Goal: Transaction & Acquisition: Purchase product/service

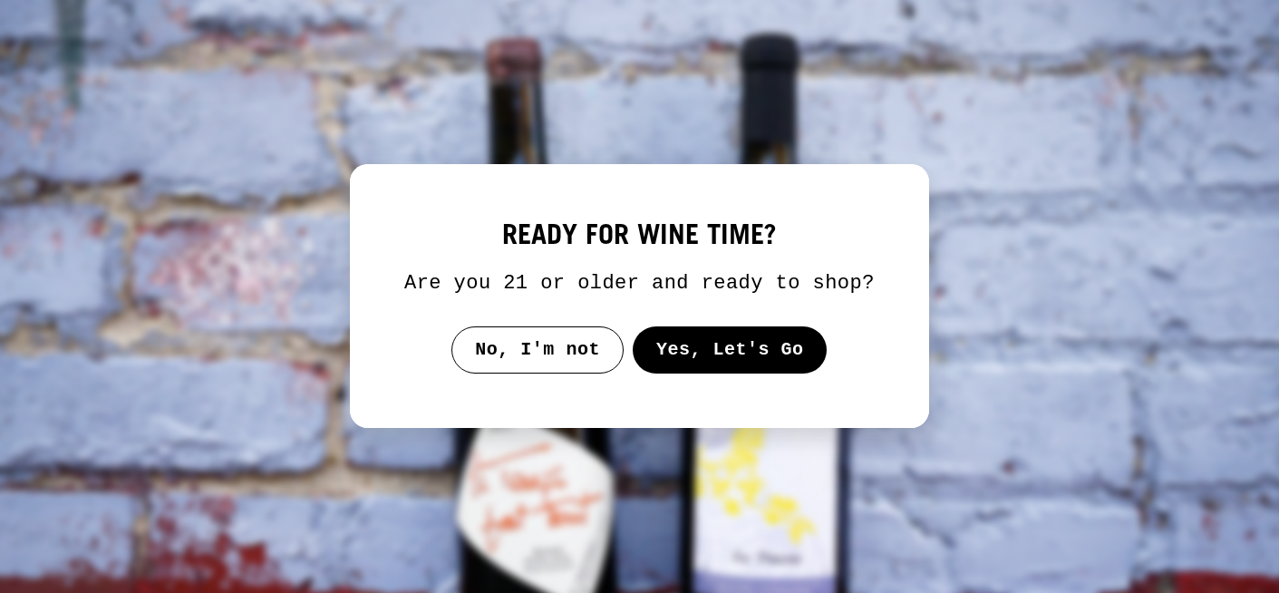
click at [673, 370] on button "Yes, Let's Go" at bounding box center [729, 349] width 195 height 47
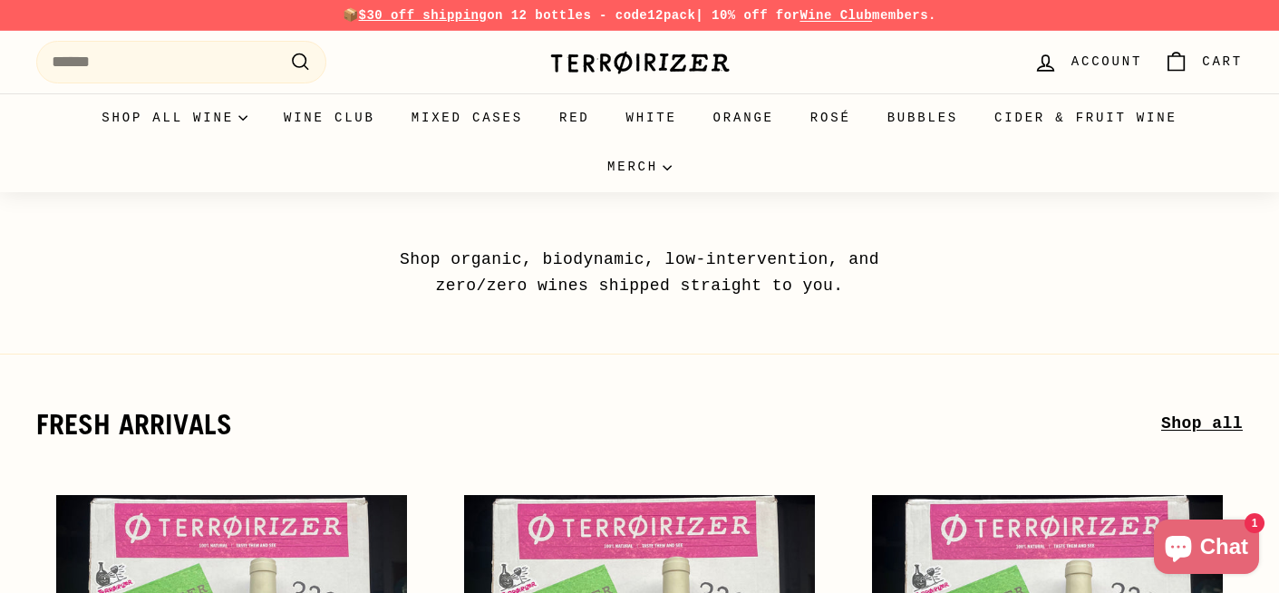
click at [1059, 69] on link "Account" at bounding box center [1087, 61] width 130 height 53
click at [1173, 65] on icon "Cart" at bounding box center [1175, 62] width 24 height 24
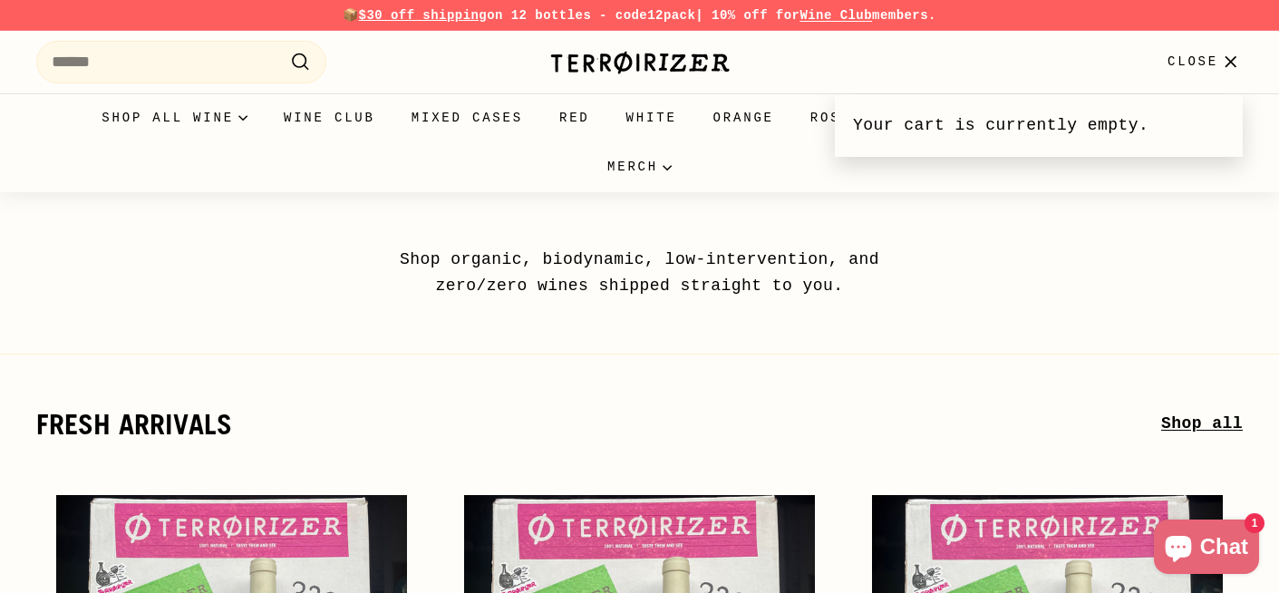
click at [1223, 60] on icon "button" at bounding box center [1230, 62] width 24 height 24
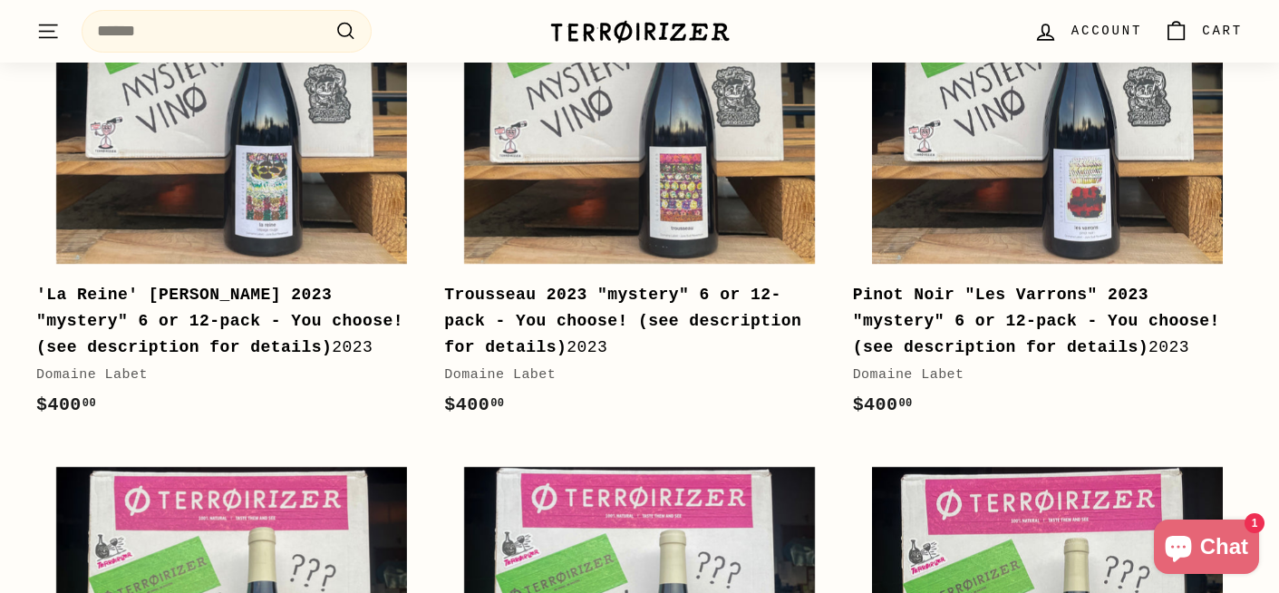
scroll to position [578, 0]
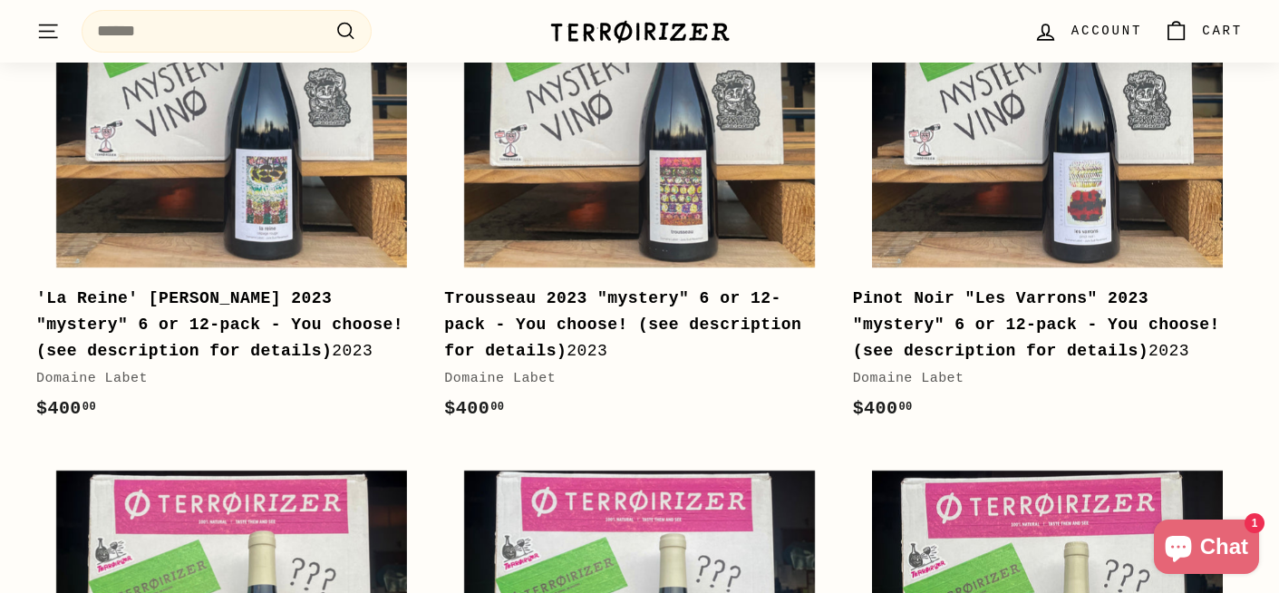
click at [545, 352] on b "Trousseau 2023 "mystery" 6 or 12-pack - You choose! (see description for detail…" at bounding box center [622, 324] width 357 height 71
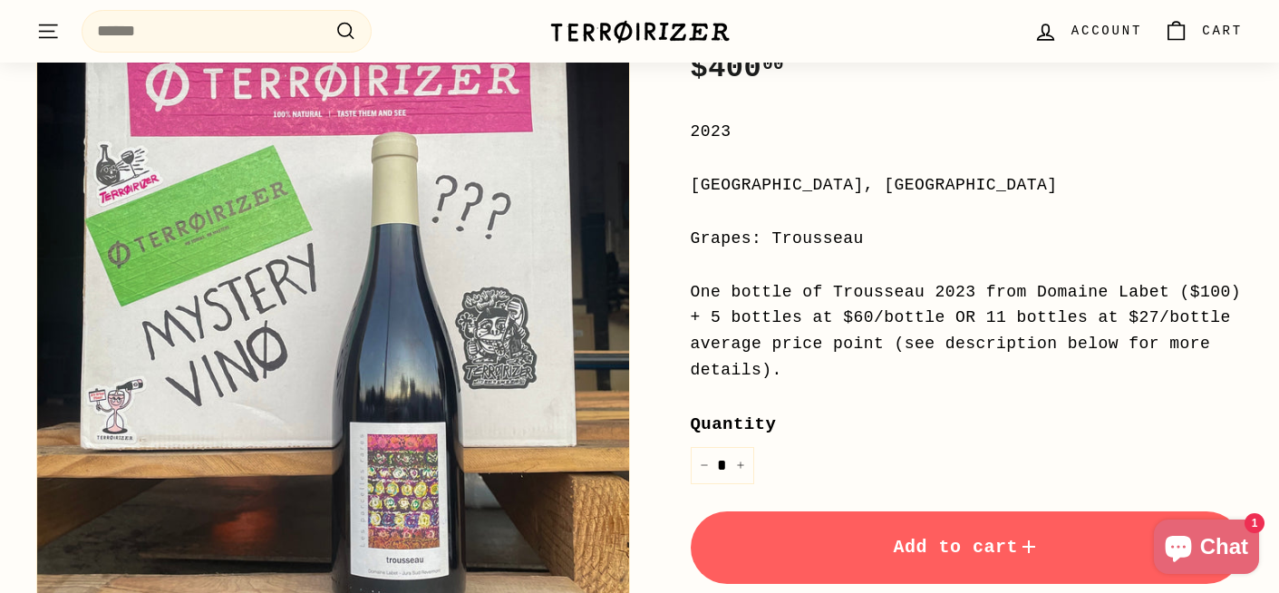
scroll to position [398, 0]
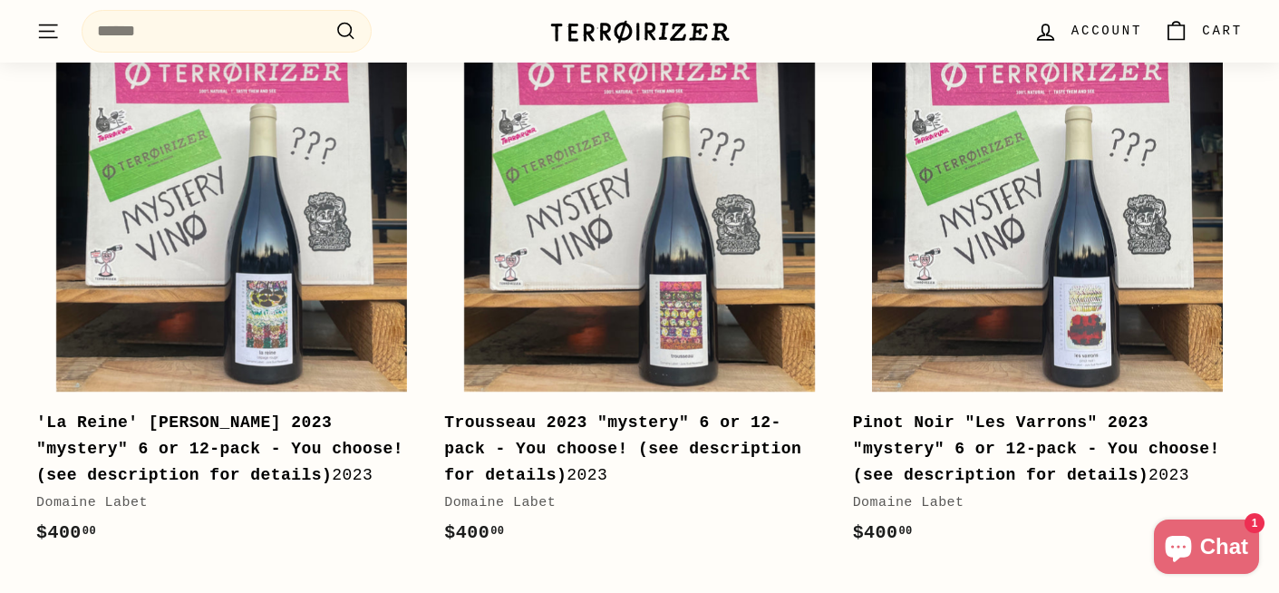
scroll to position [472, 0]
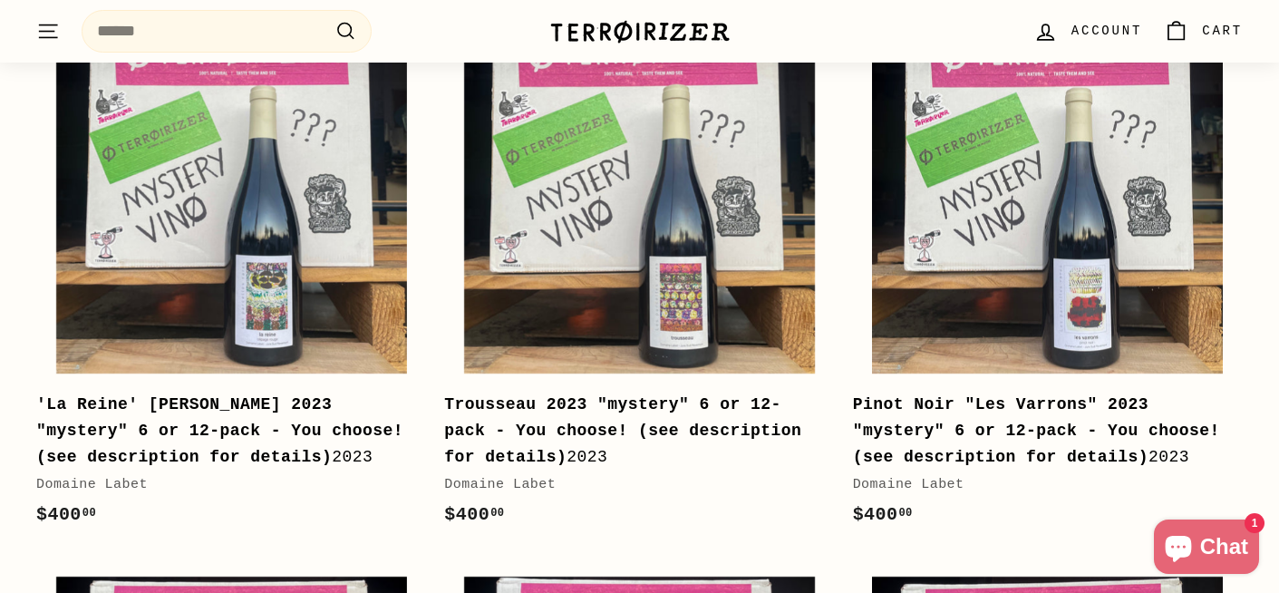
click at [212, 411] on b "'La Reine' [PERSON_NAME] 2023 "mystery" 6 or 12-pack - You choose! (see descrip…" at bounding box center [219, 430] width 367 height 71
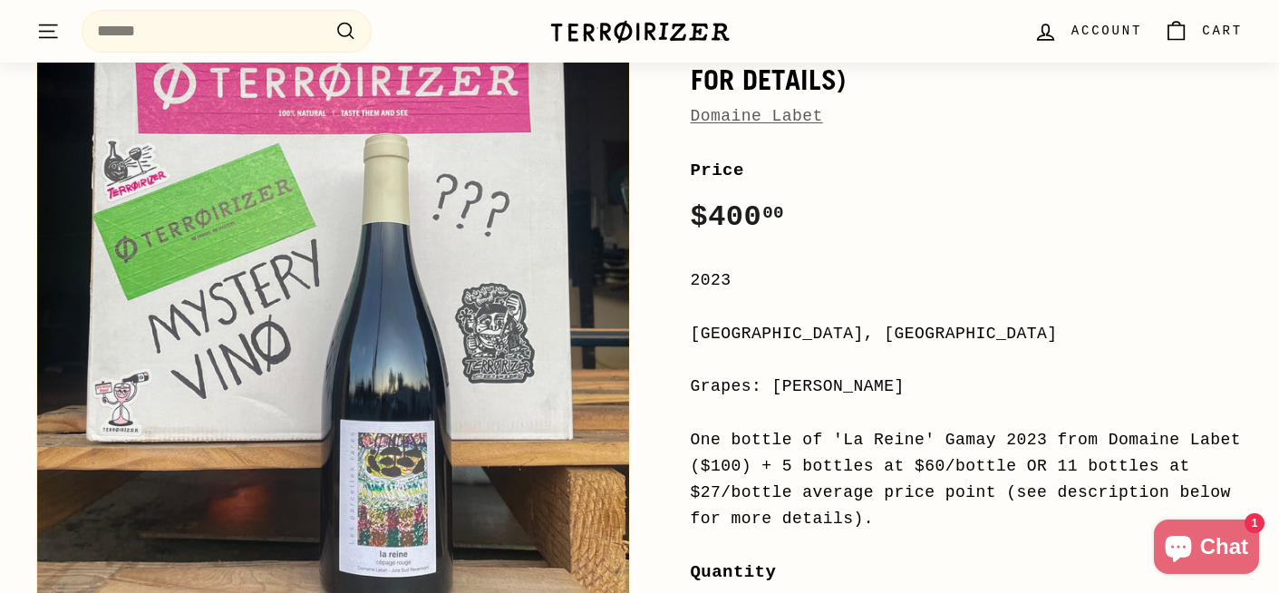
scroll to position [362, 0]
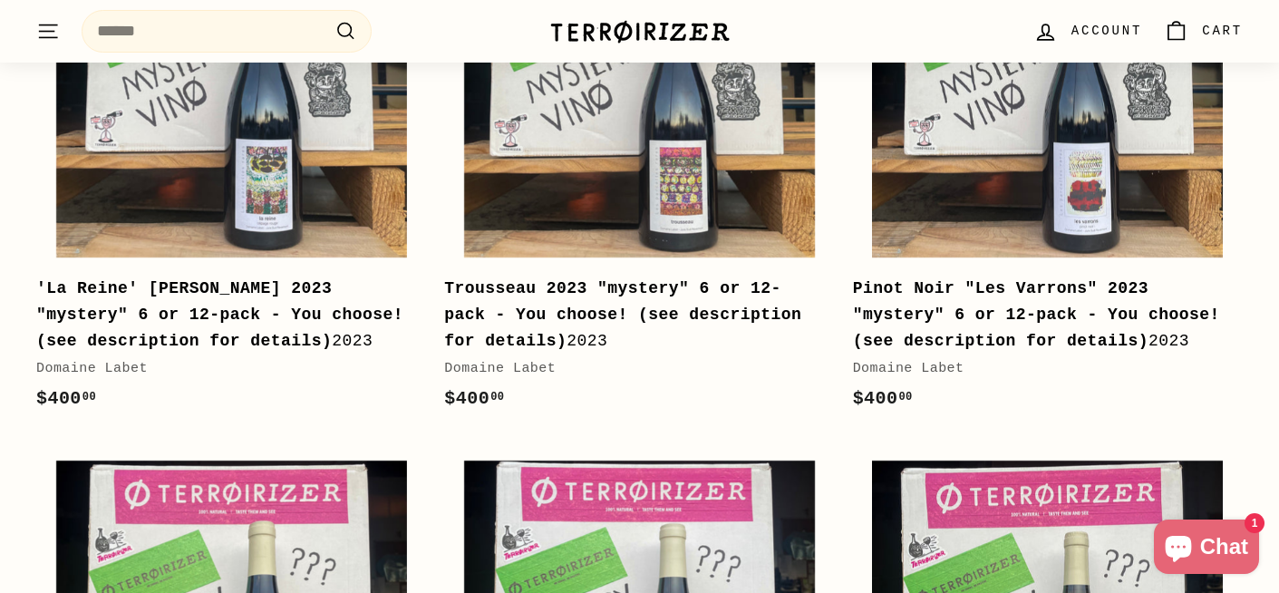
scroll to position [586, 0]
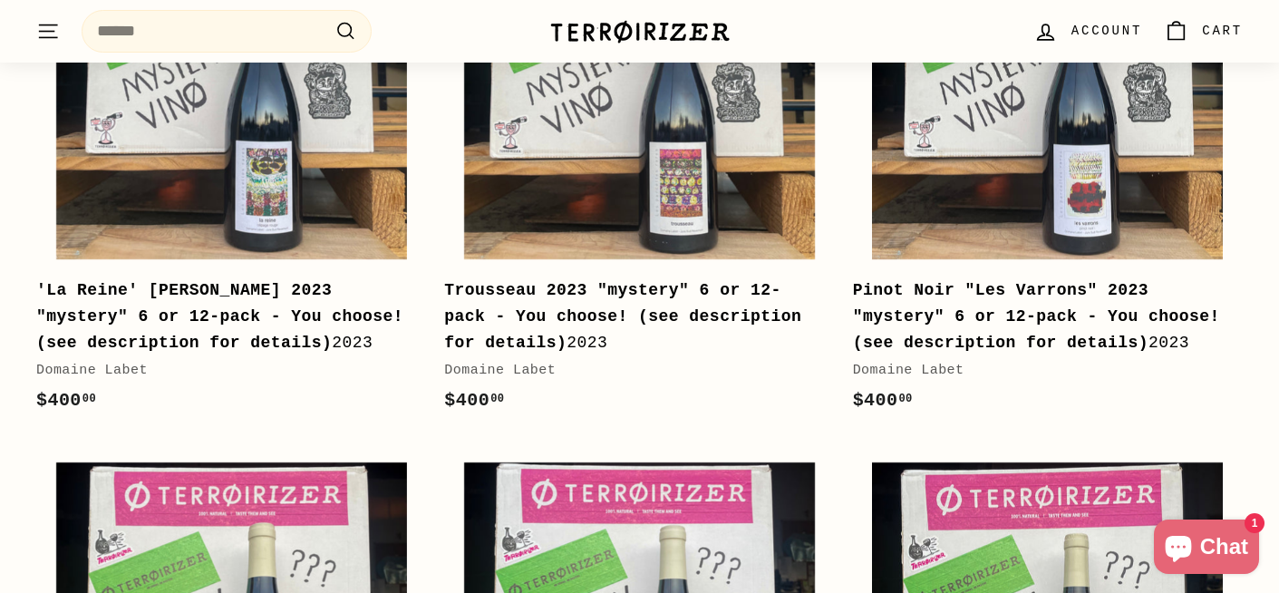
click at [237, 290] on b "'La Reine' [PERSON_NAME] 2023 "mystery" 6 or 12-pack - You choose! (see descrip…" at bounding box center [219, 316] width 367 height 71
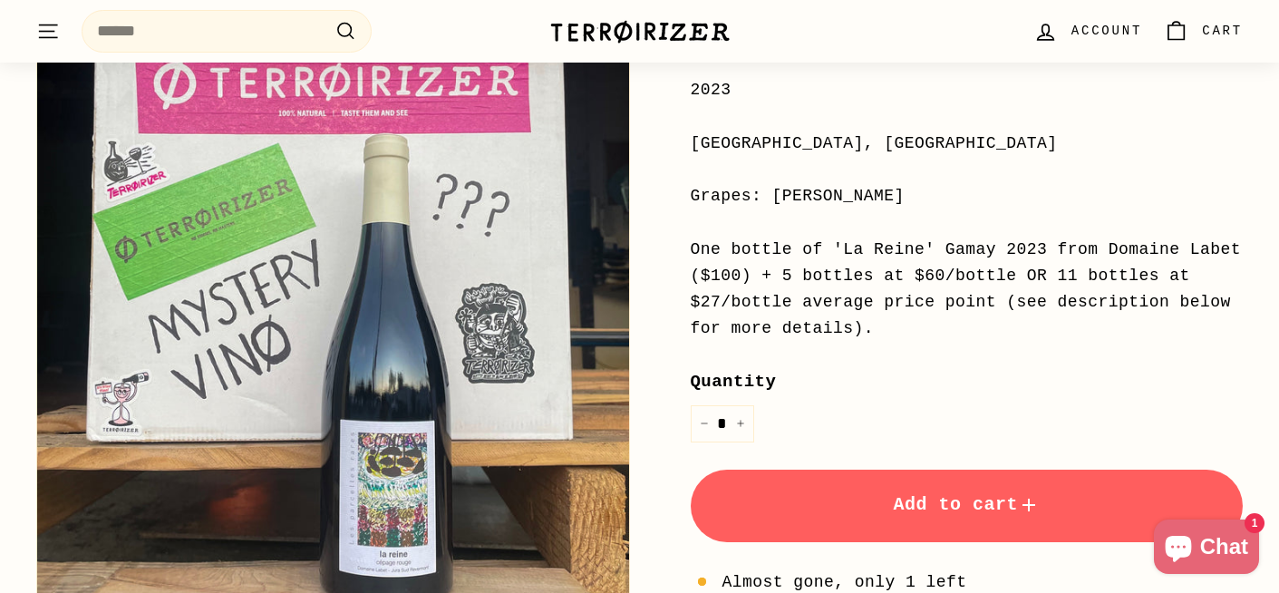
scroll to position [527, 0]
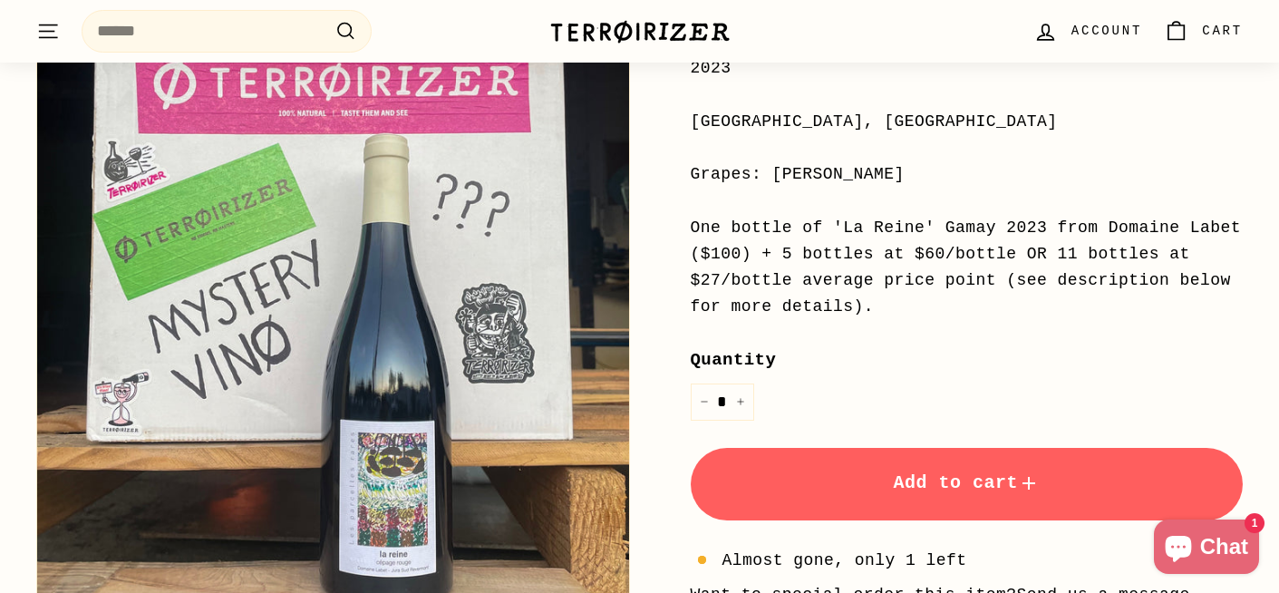
click at [919, 471] on button "Add to cart" at bounding box center [966, 484] width 553 height 72
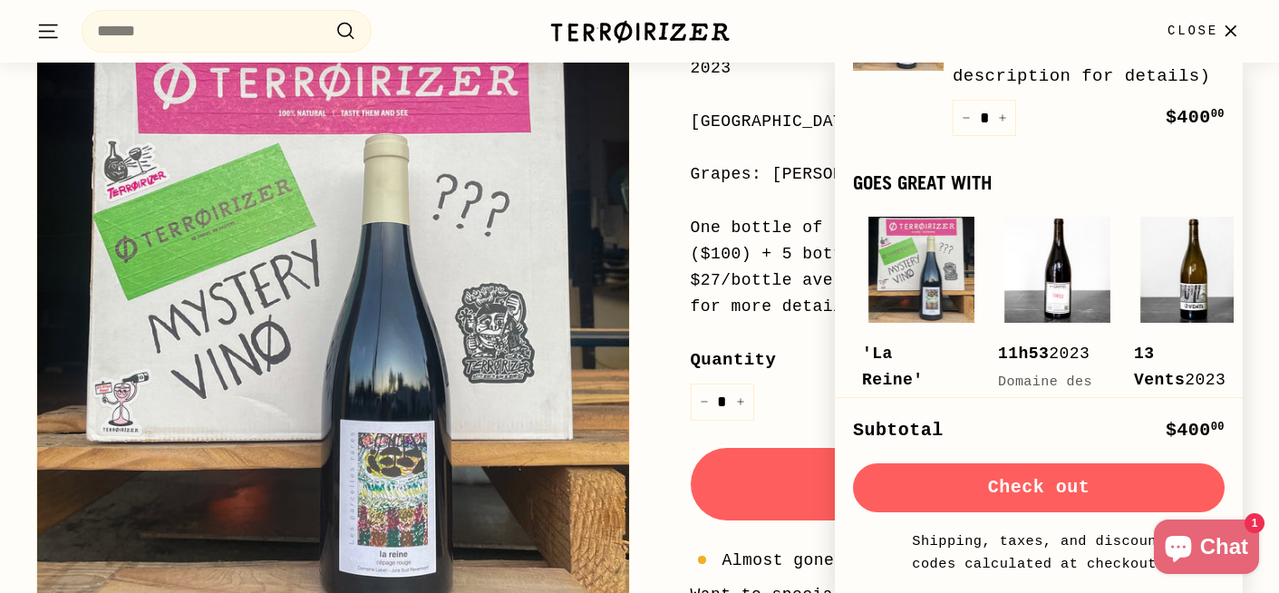
scroll to position [0, 0]
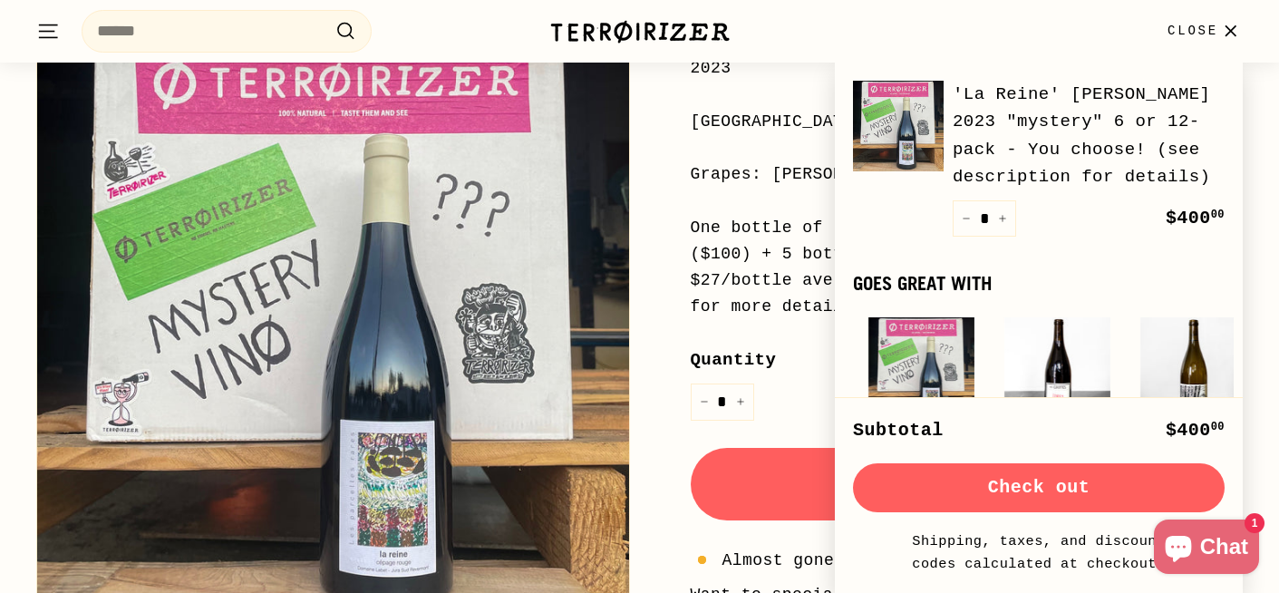
click at [1039, 491] on button "Check out" at bounding box center [1039, 487] width 372 height 49
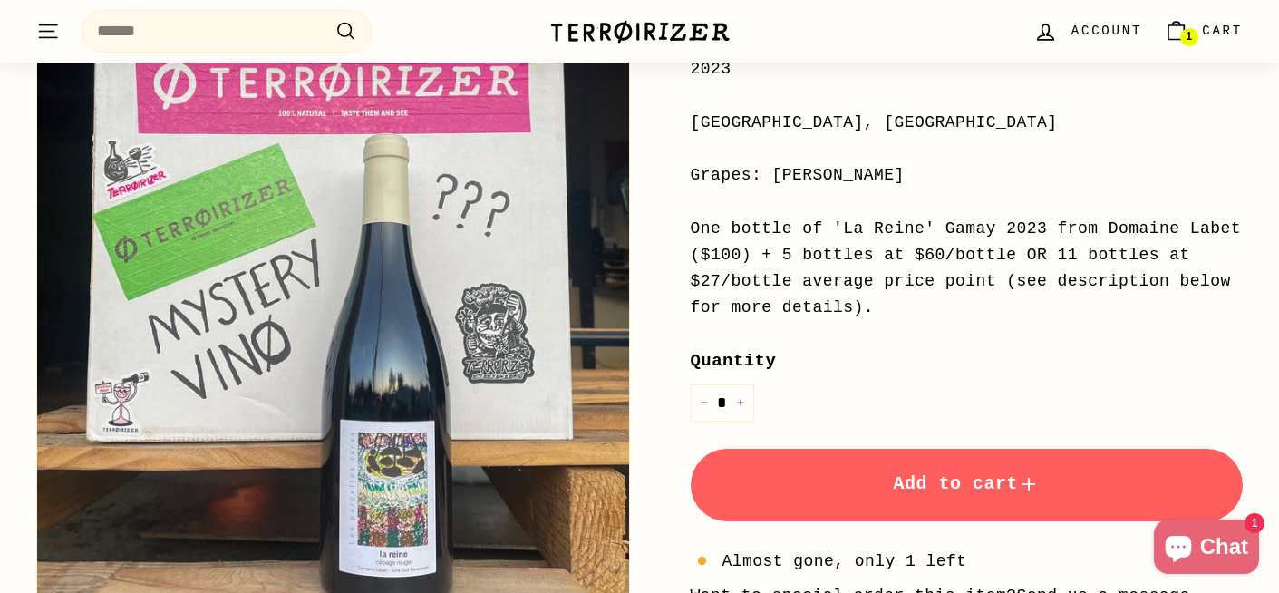
scroll to position [527, 0]
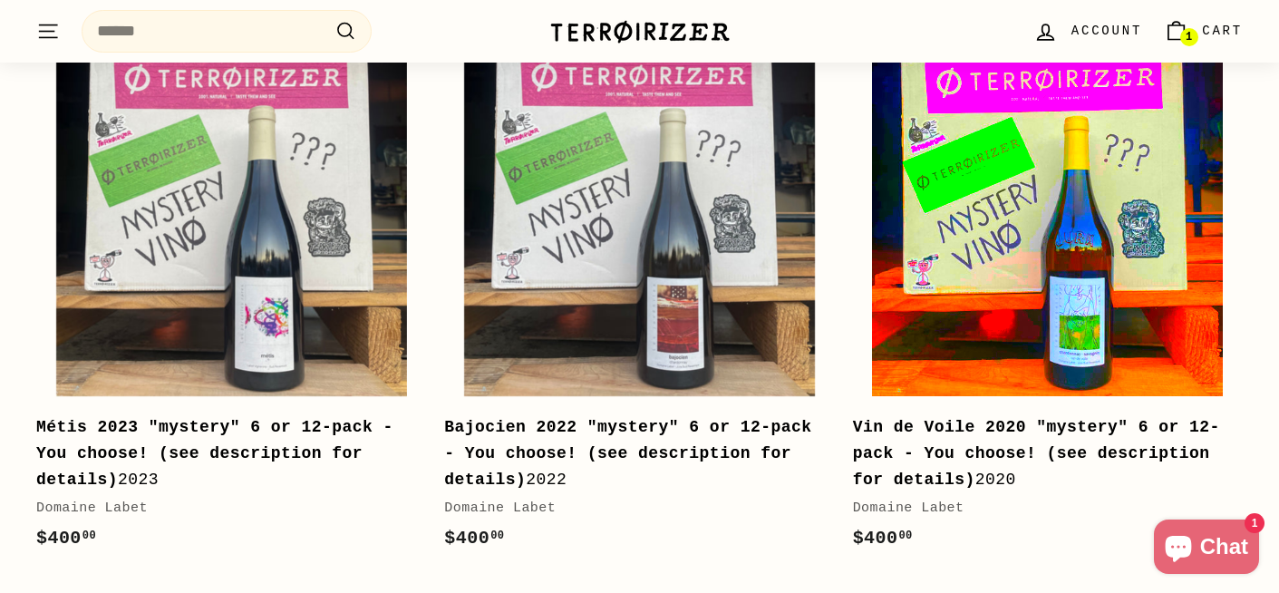
scroll to position [1006, 0]
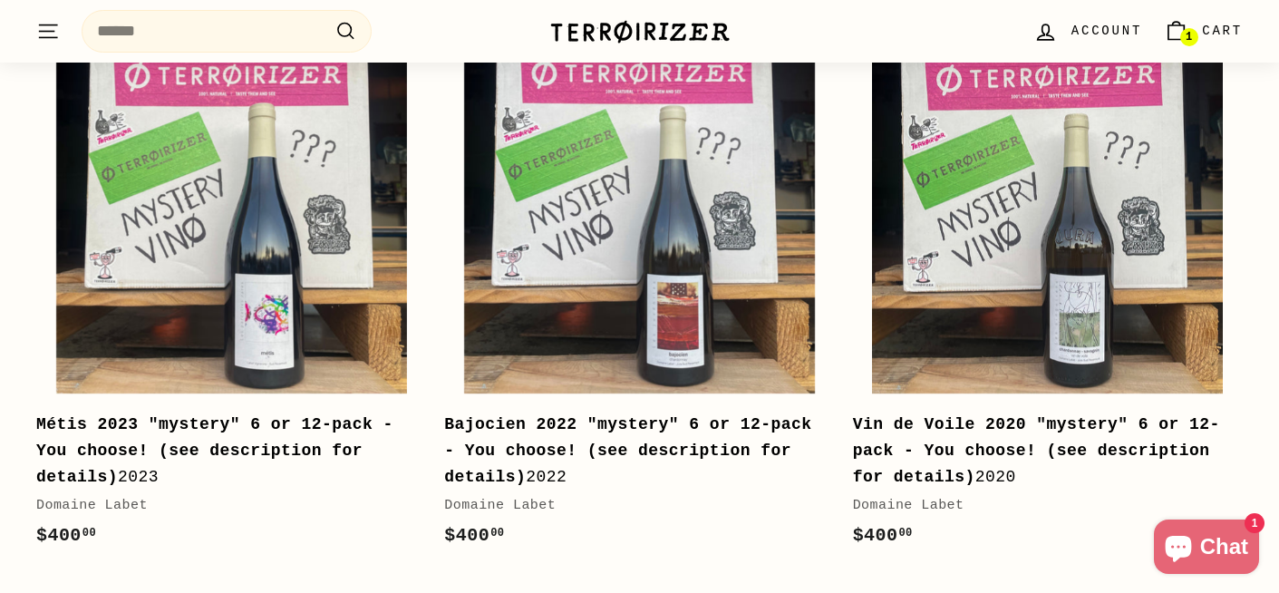
click at [946, 429] on b "Vin de Voile 2020 "mystery" 6 or 12-pack - You choose! (see description for det…" at bounding box center [1036, 450] width 367 height 71
